Goal: Information Seeking & Learning: Find specific fact

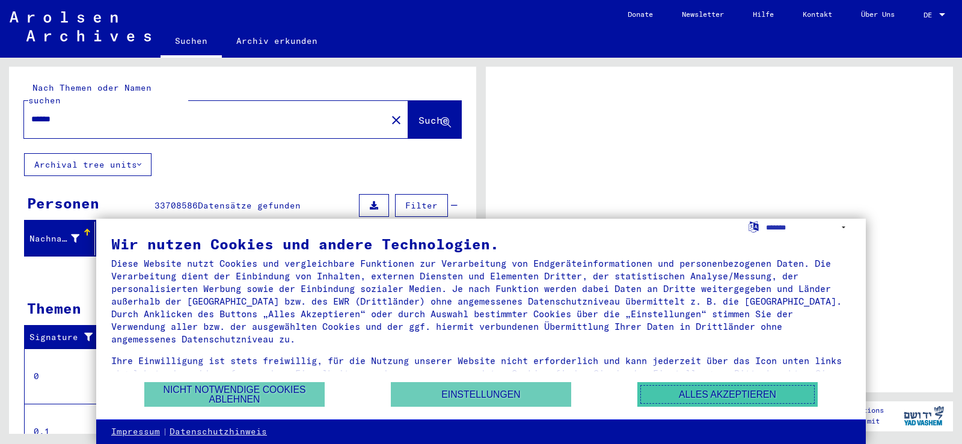
click at [704, 392] on button "Alles akzeptieren" at bounding box center [727, 394] width 180 height 25
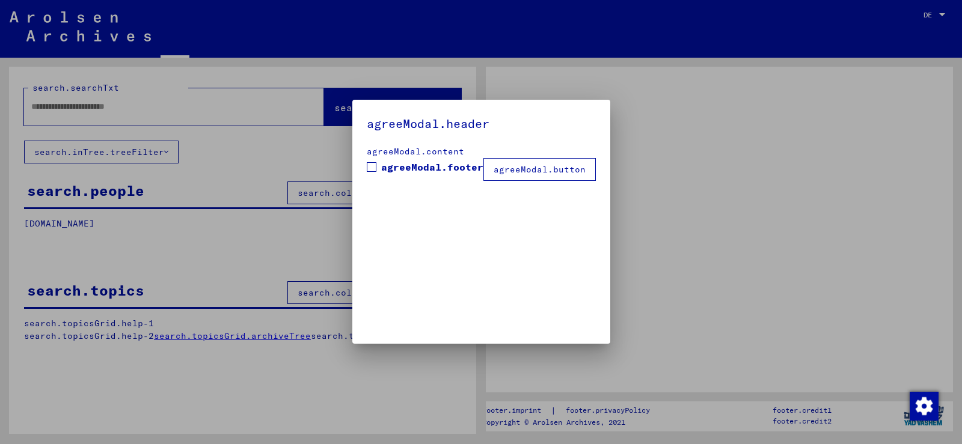
type input "******"
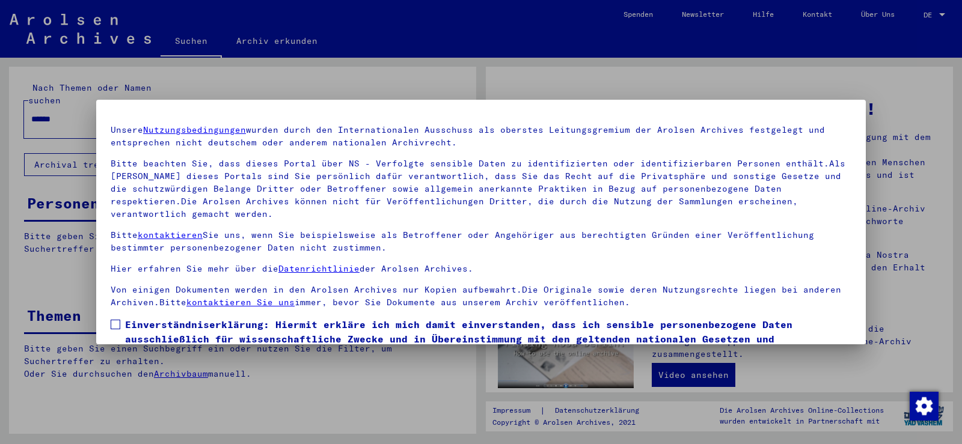
scroll to position [104, 0]
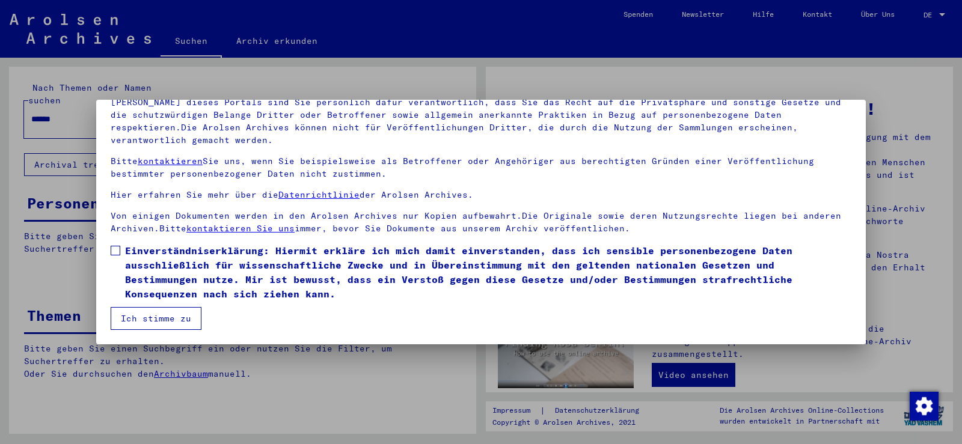
click at [109, 252] on mat-dialog-content "Unsere Nutzungsbedingungen wurden durch den Internationalen Ausschuss als obers…" at bounding box center [480, 185] width 769 height 289
click at [116, 251] on span at bounding box center [116, 251] width 10 height 10
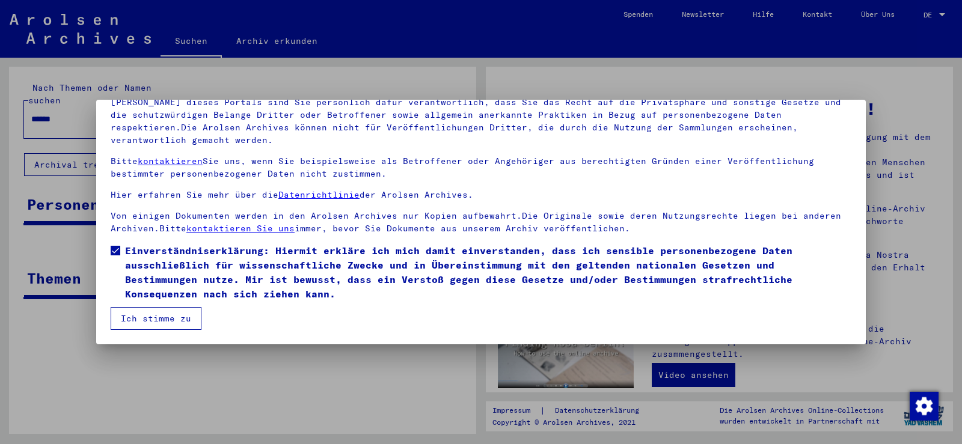
click at [152, 317] on button "Ich stimme zu" at bounding box center [156, 318] width 91 height 23
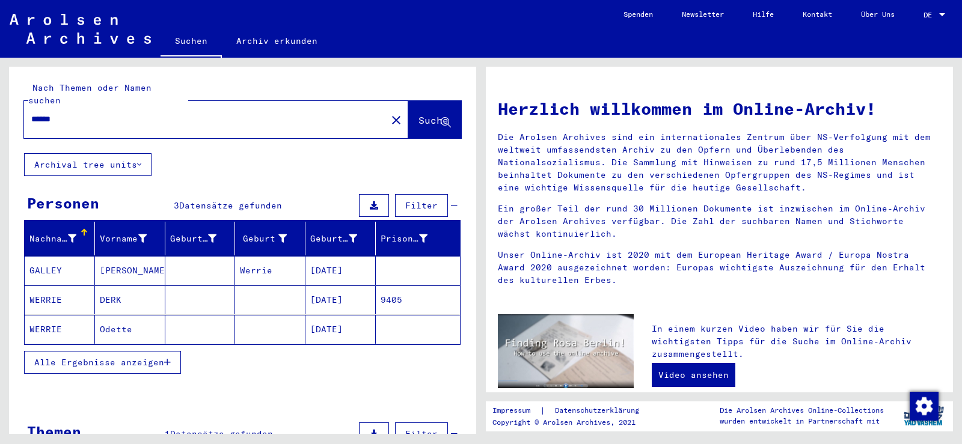
click at [103, 287] on mat-cell "DERK" at bounding box center [130, 300] width 70 height 29
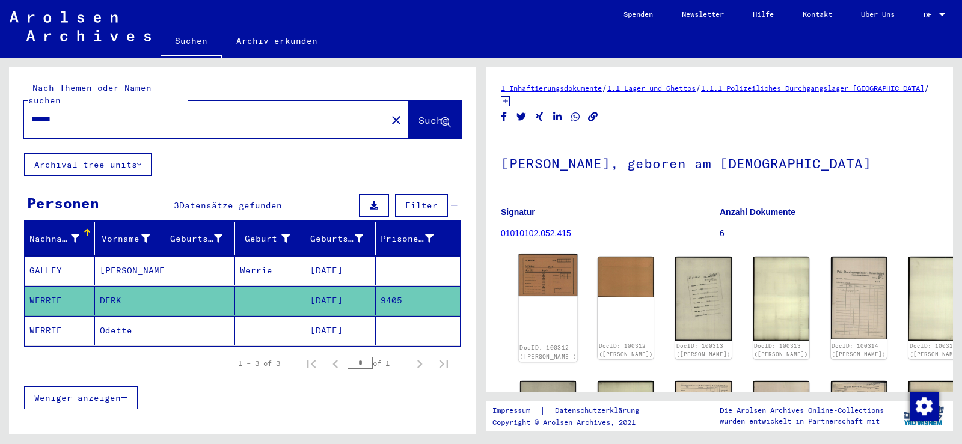
click at [553, 263] on img at bounding box center [548, 275] width 59 height 42
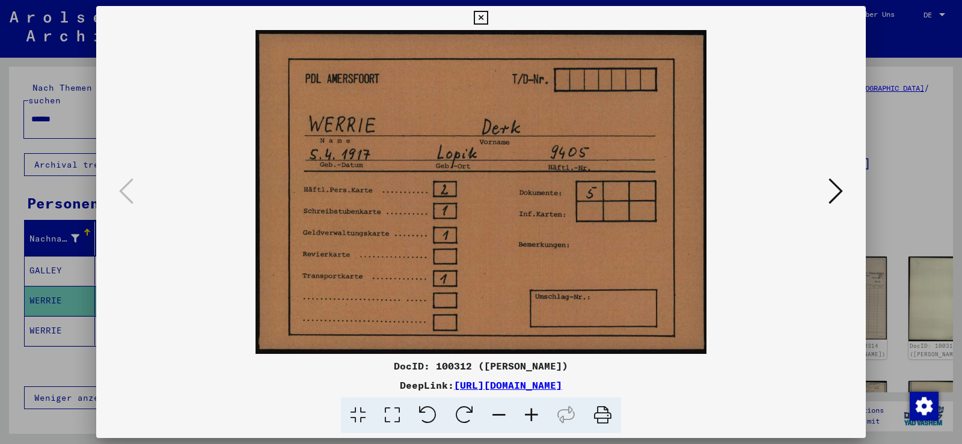
click at [839, 188] on icon at bounding box center [835, 191] width 14 height 29
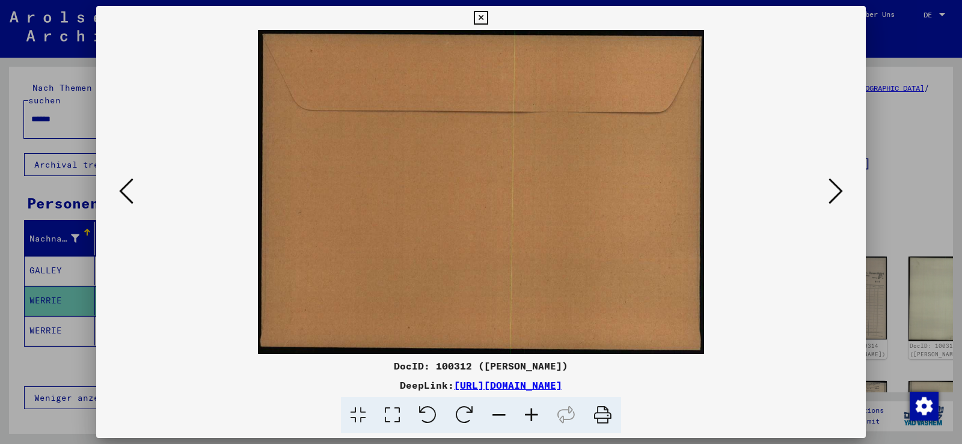
click at [839, 187] on icon at bounding box center [835, 191] width 14 height 29
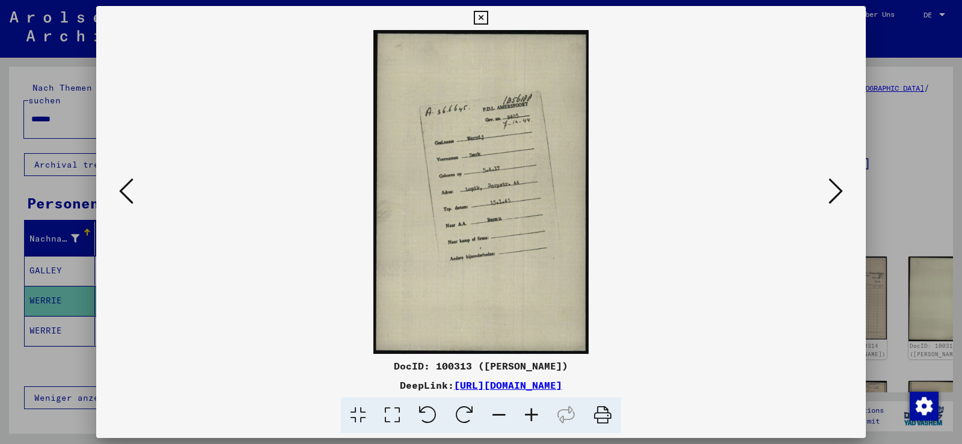
click at [839, 187] on icon at bounding box center [835, 191] width 14 height 29
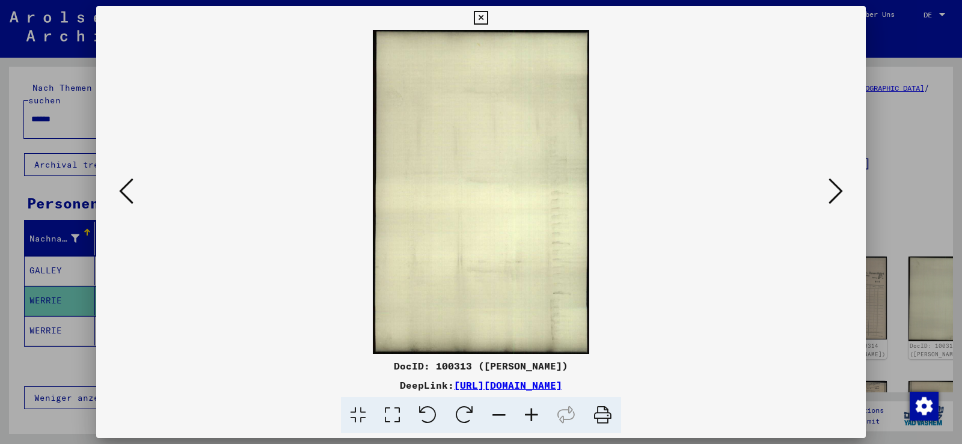
click at [839, 187] on icon at bounding box center [835, 191] width 14 height 29
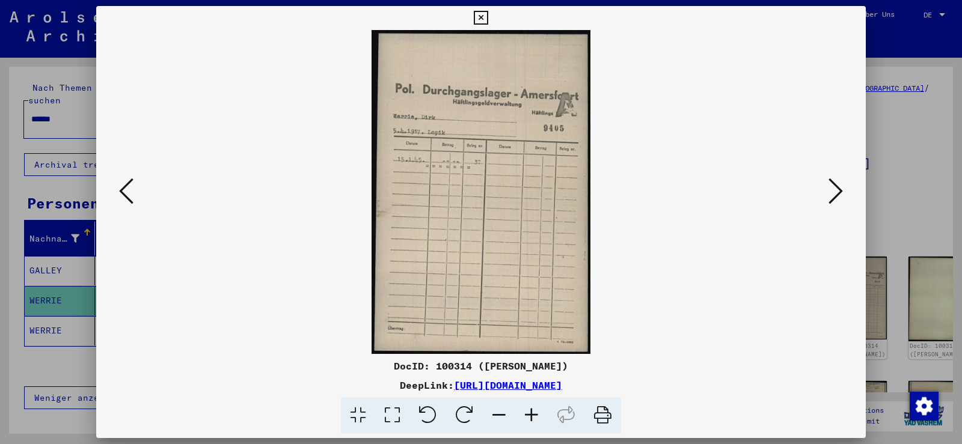
click at [839, 187] on icon at bounding box center [835, 191] width 14 height 29
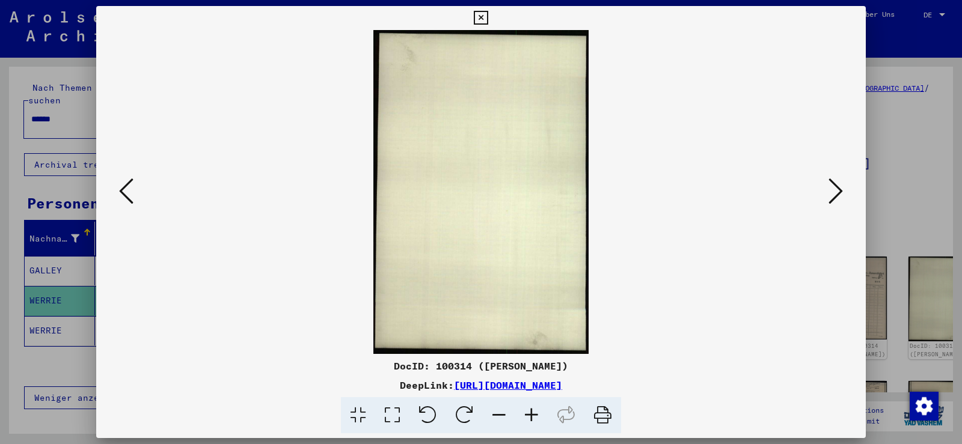
click at [839, 187] on icon at bounding box center [835, 191] width 14 height 29
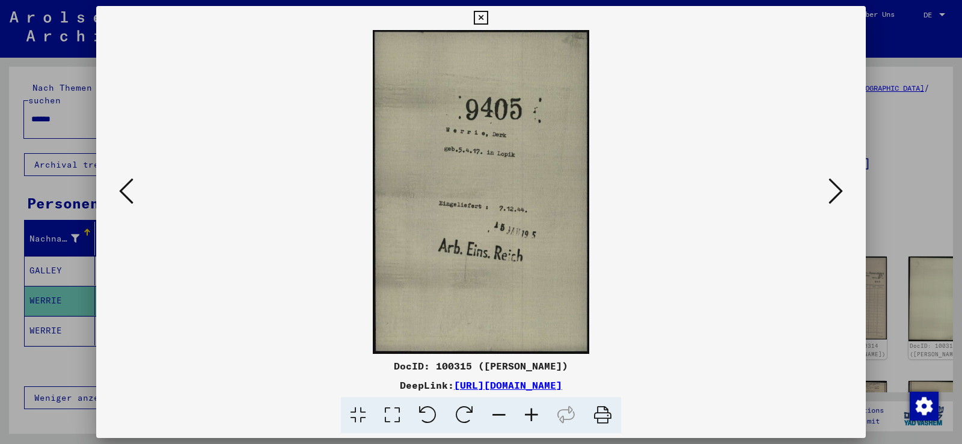
click at [839, 187] on icon at bounding box center [835, 191] width 14 height 29
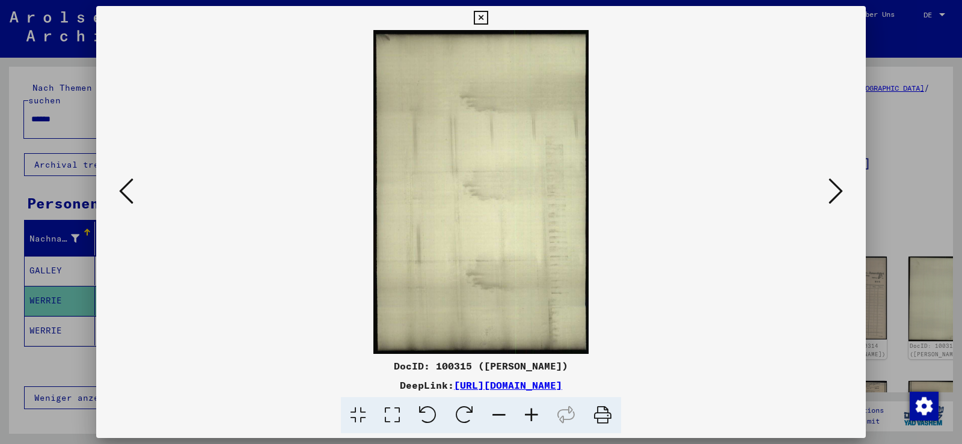
click at [839, 187] on icon at bounding box center [835, 191] width 14 height 29
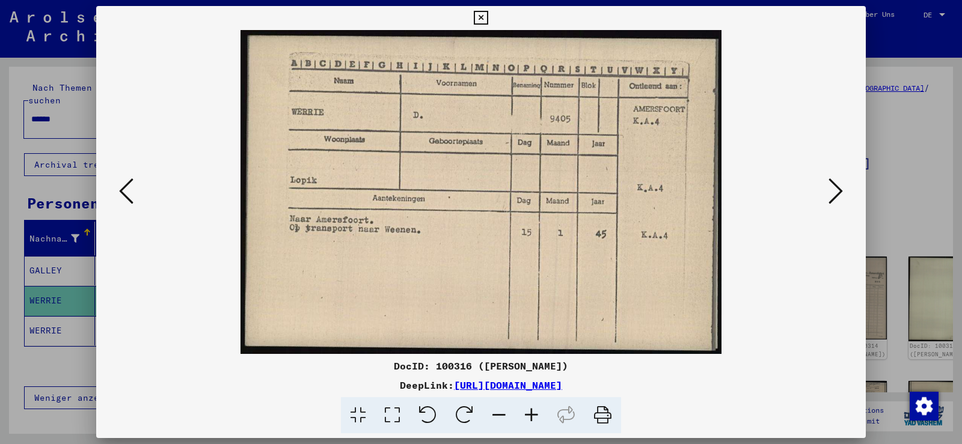
click at [839, 187] on icon at bounding box center [835, 191] width 14 height 29
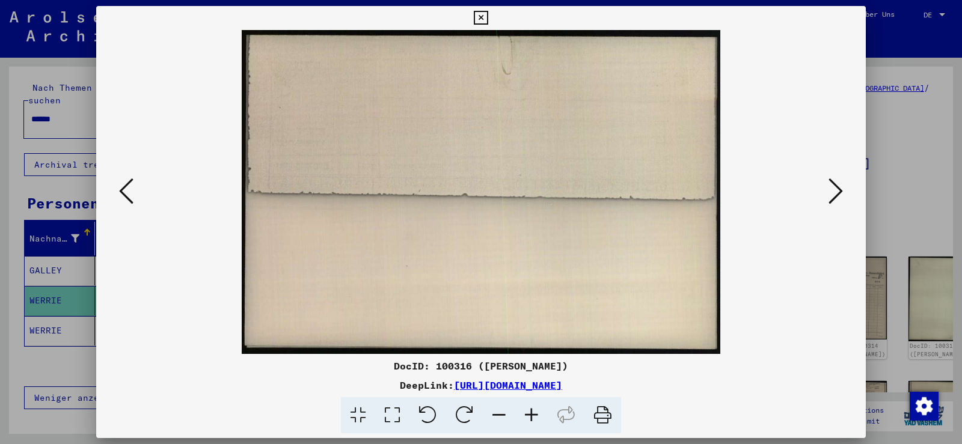
click at [839, 187] on icon at bounding box center [835, 191] width 14 height 29
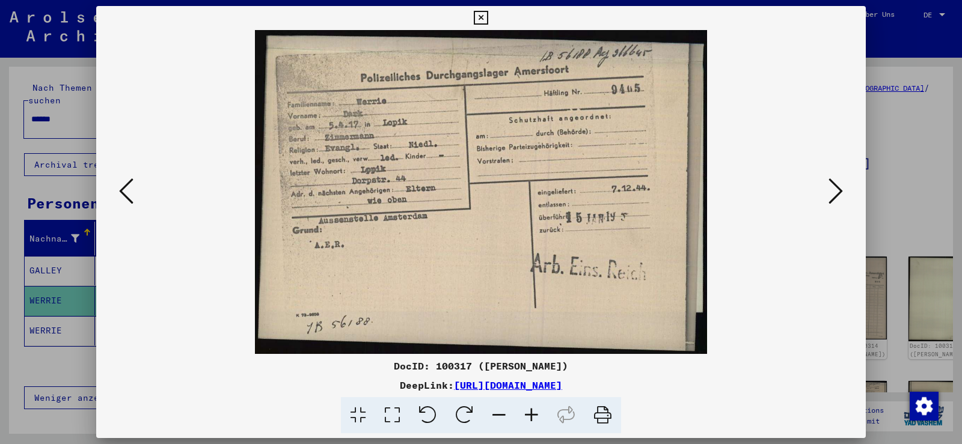
click at [836, 188] on icon at bounding box center [835, 191] width 14 height 29
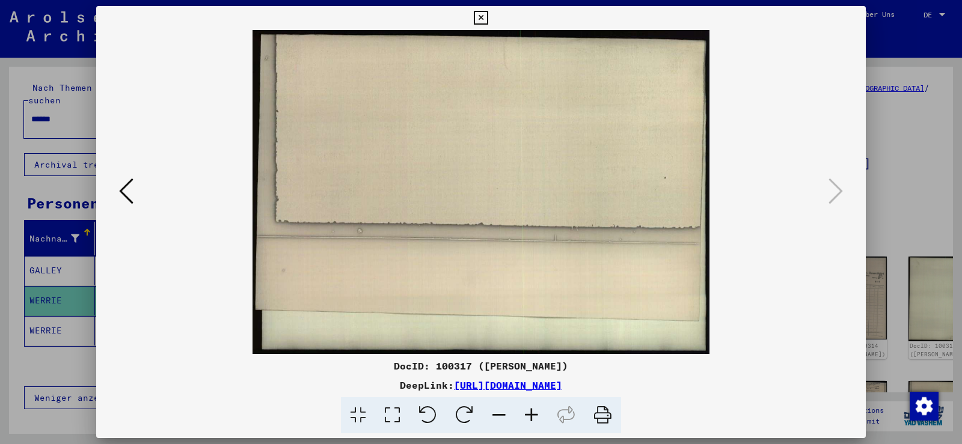
click at [483, 18] on icon at bounding box center [481, 18] width 14 height 14
